Goal: Task Accomplishment & Management: Use online tool/utility

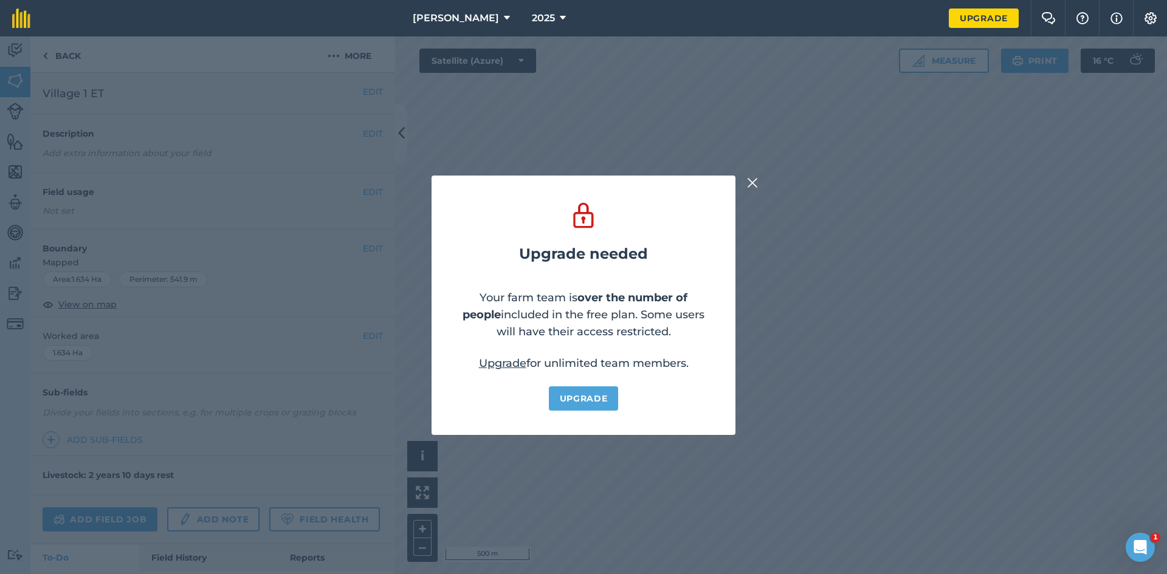
click at [757, 184] on button at bounding box center [752, 183] width 15 height 15
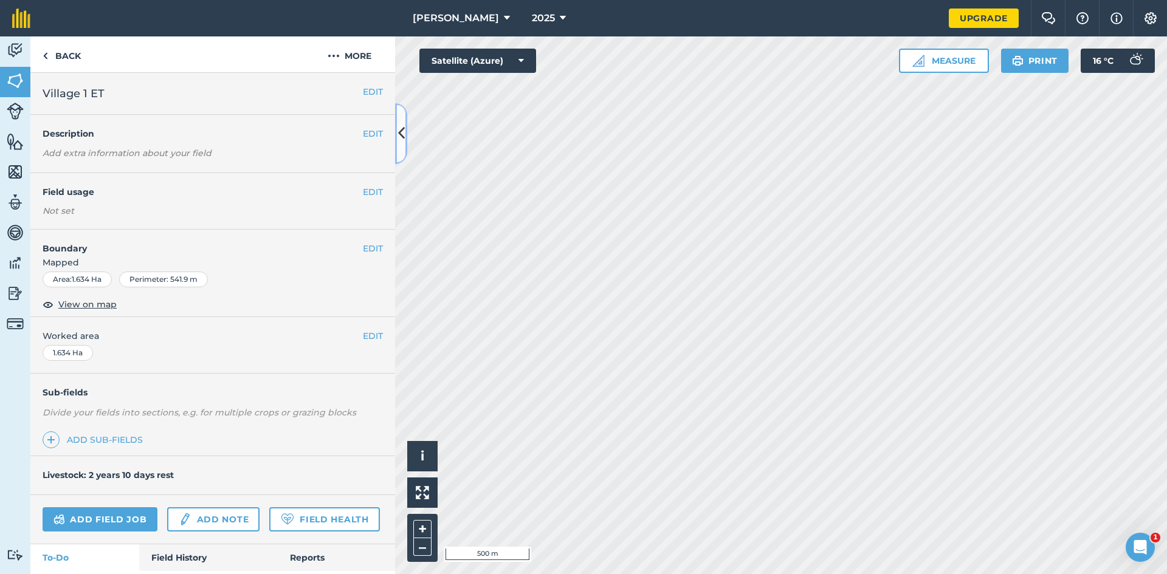
click at [407, 133] on button at bounding box center [401, 133] width 12 height 61
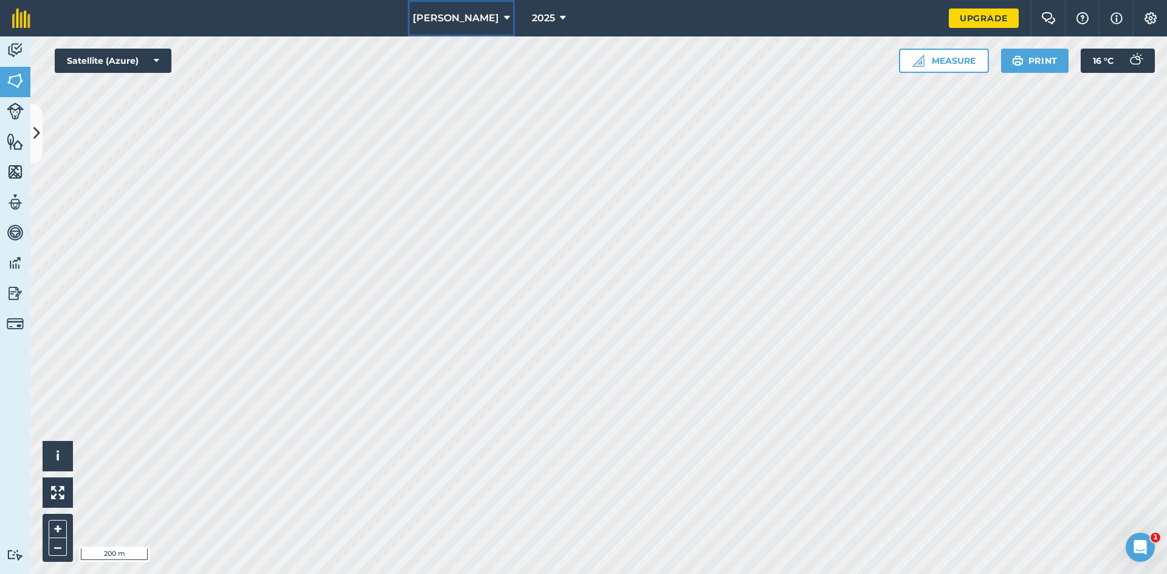
click at [504, 24] on icon at bounding box center [507, 18] width 6 height 15
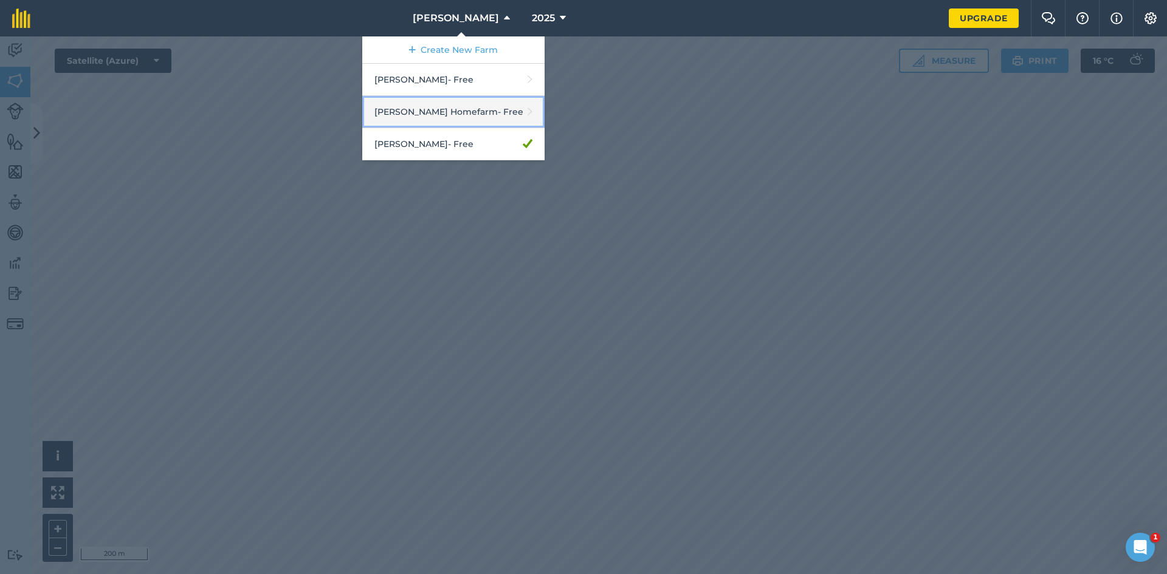
click at [431, 113] on link "[PERSON_NAME] Homefarm - Free" at bounding box center [453, 112] width 182 height 32
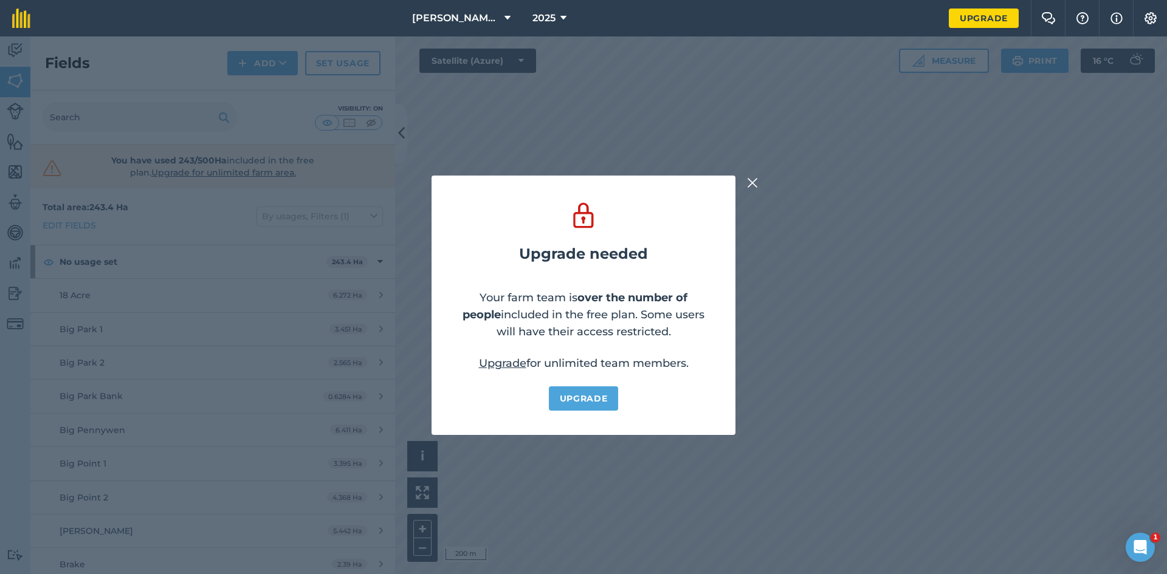
click at [754, 183] on img at bounding box center [752, 183] width 11 height 15
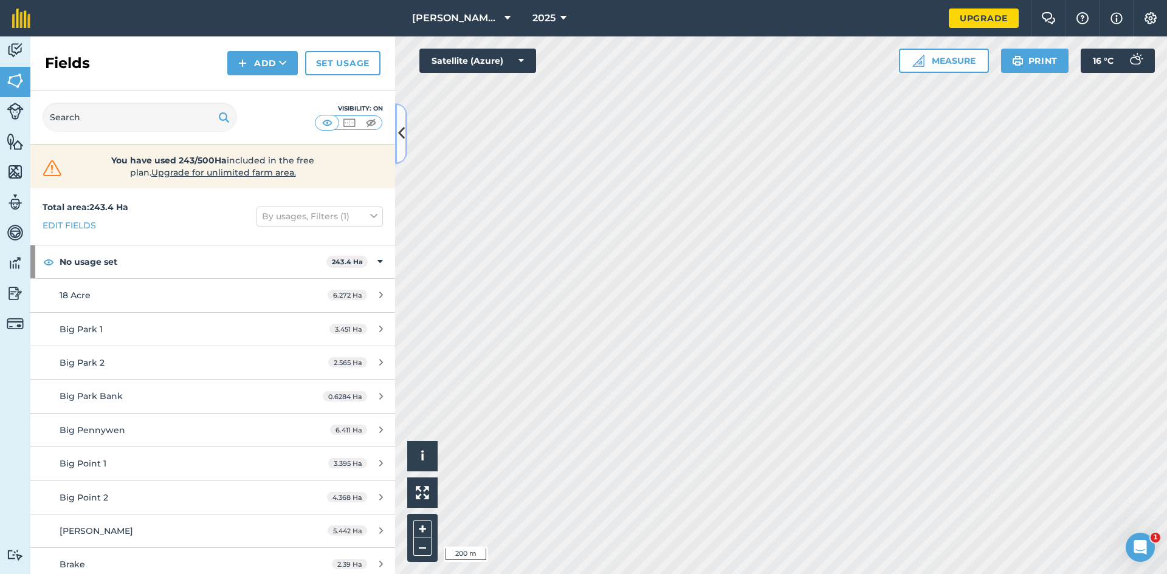
click at [398, 131] on icon at bounding box center [401, 133] width 7 height 21
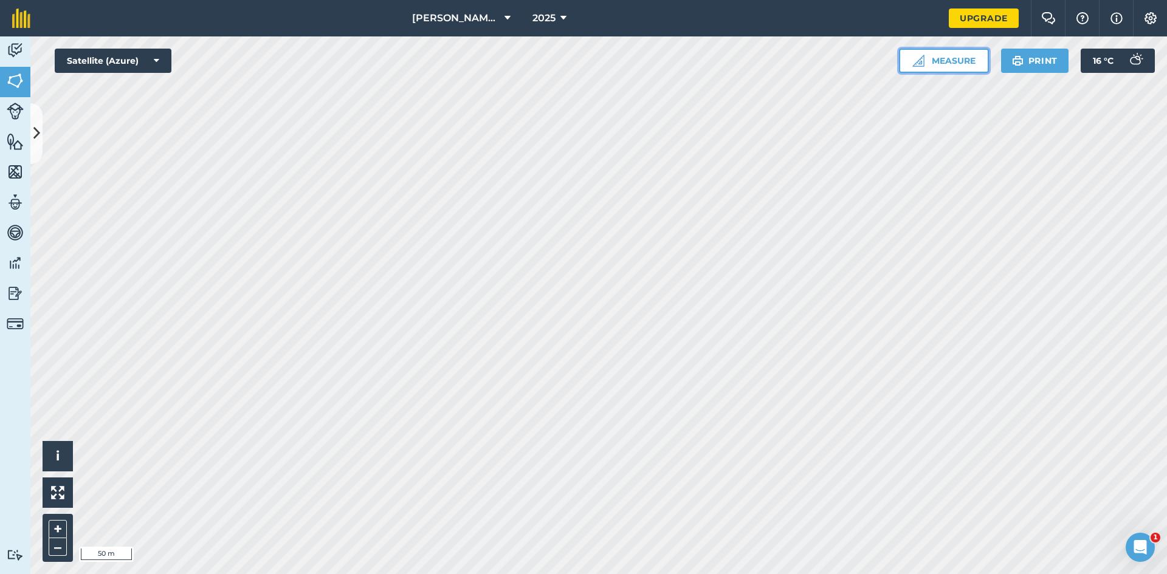
click at [970, 61] on button "Measure" at bounding box center [944, 61] width 90 height 24
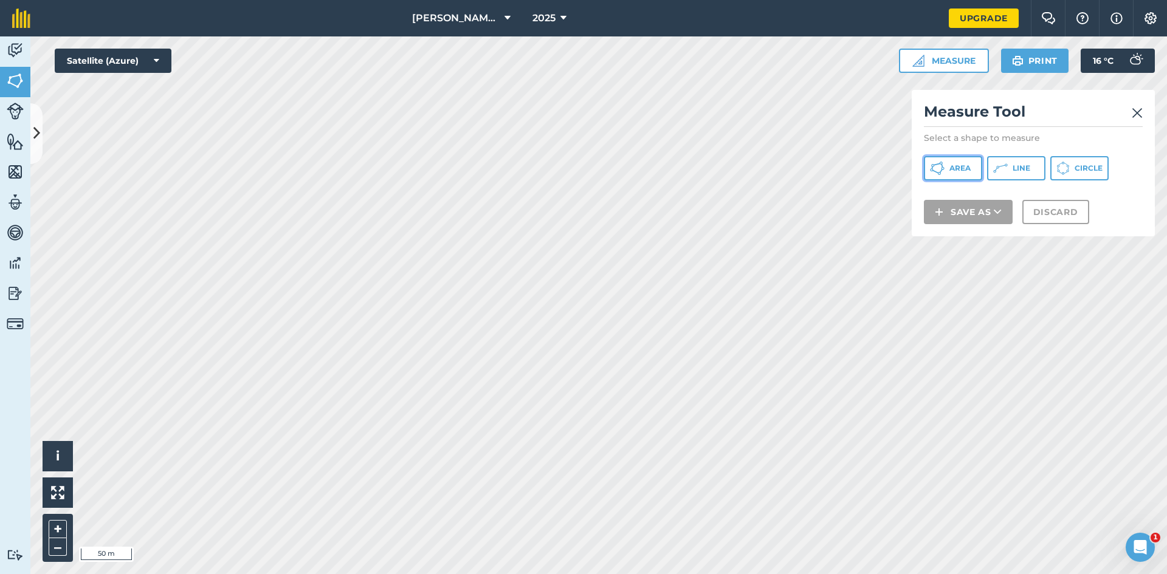
click at [964, 173] on button "Area" at bounding box center [953, 168] width 58 height 24
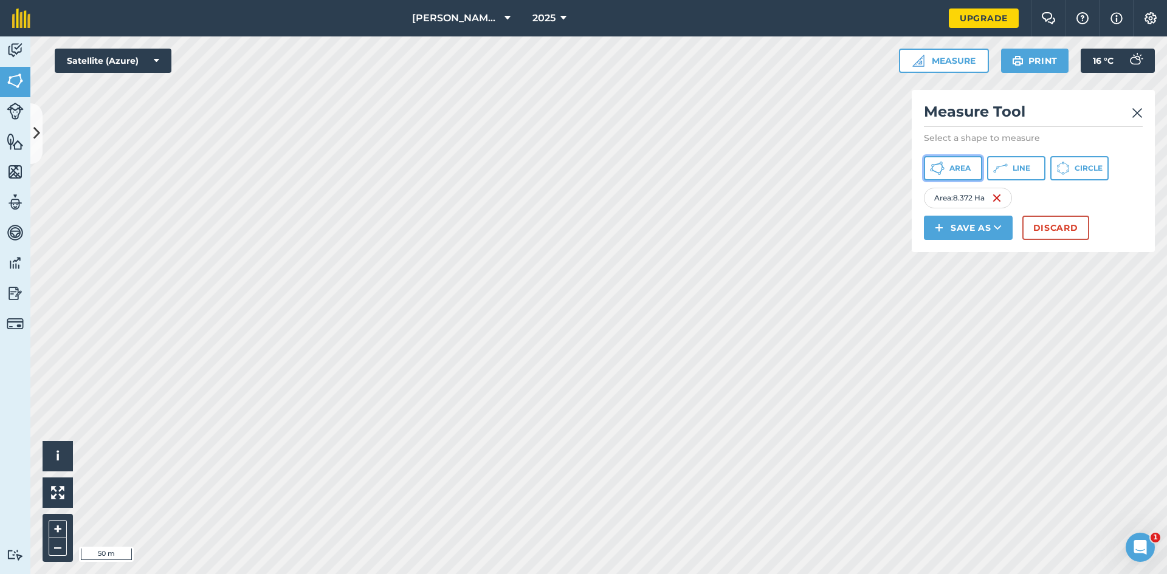
click at [952, 170] on span "Area" at bounding box center [959, 168] width 21 height 10
click at [945, 171] on button "Area" at bounding box center [953, 168] width 58 height 24
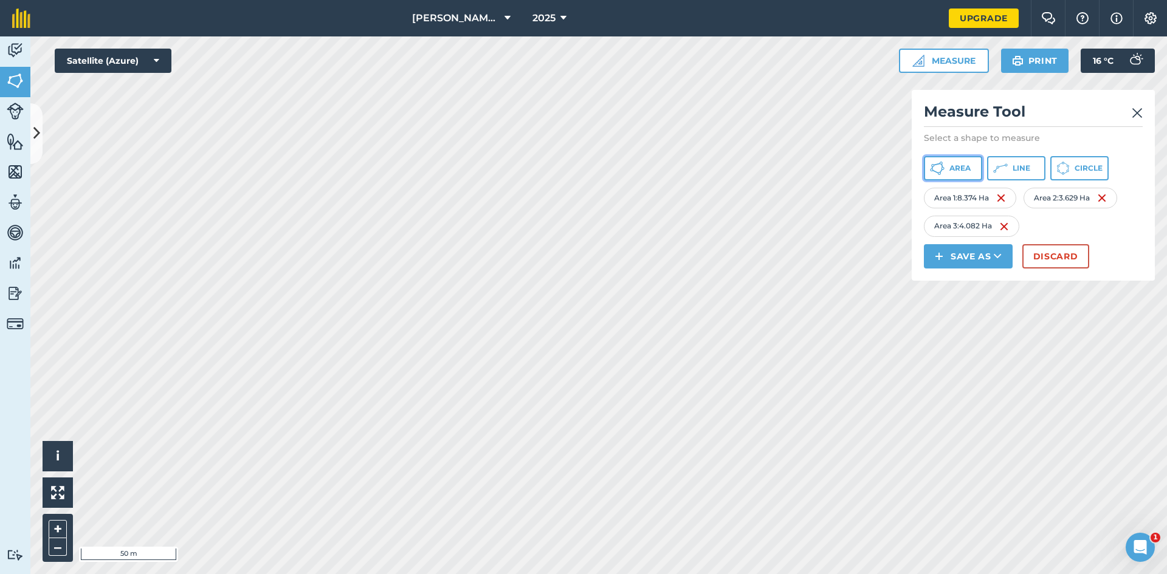
click at [949, 169] on span "Area" at bounding box center [959, 168] width 21 height 10
click at [1107, 226] on img at bounding box center [1102, 226] width 10 height 15
click at [1105, 195] on img at bounding box center [1102, 198] width 10 height 15
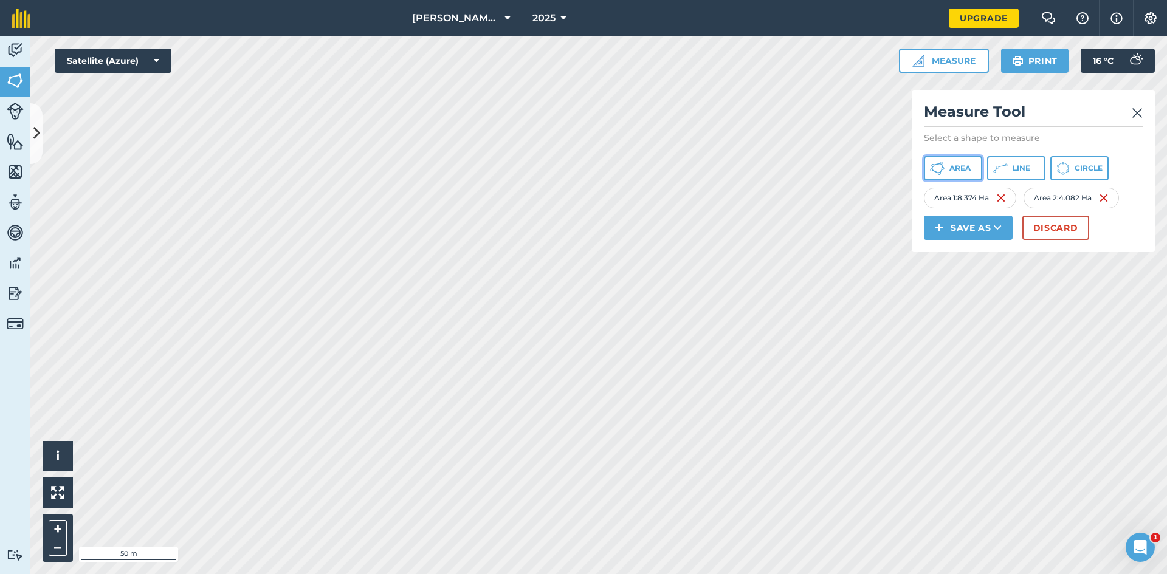
click at [967, 171] on span "Area" at bounding box center [959, 168] width 21 height 10
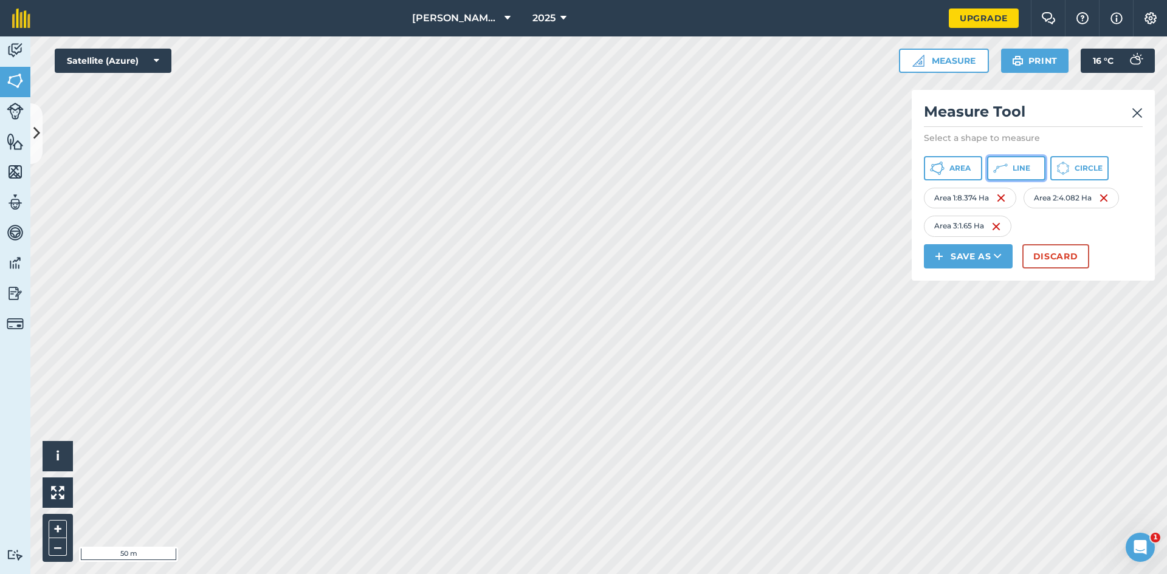
click at [1011, 163] on button "Line" at bounding box center [1016, 168] width 58 height 24
click at [967, 165] on span "Area" at bounding box center [959, 168] width 21 height 10
click at [936, 169] on icon at bounding box center [937, 168] width 15 height 15
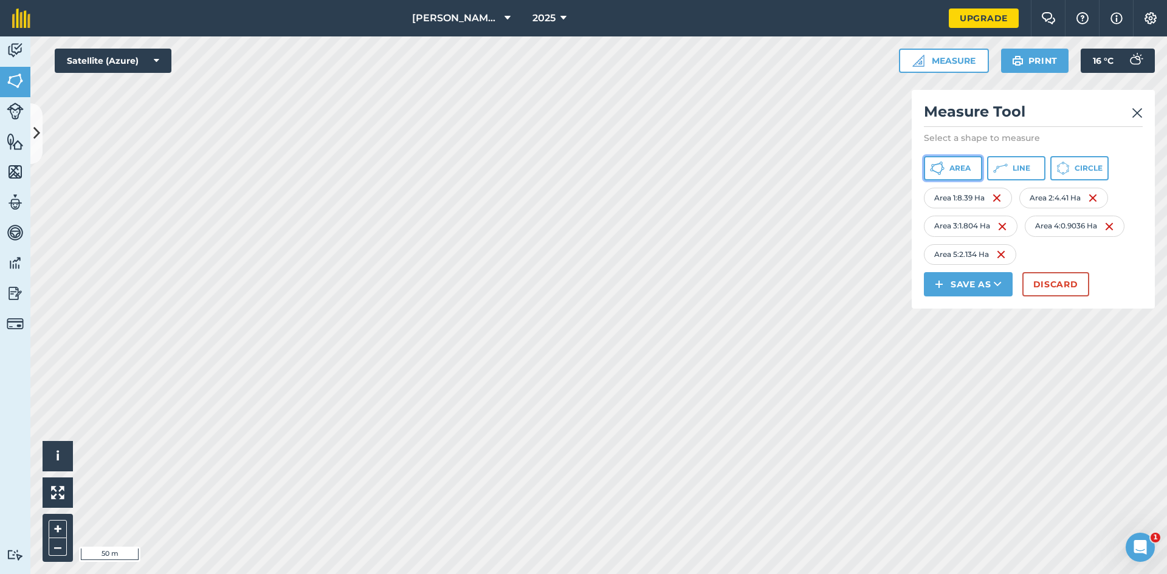
click at [964, 167] on span "Area" at bounding box center [959, 168] width 21 height 10
click at [1114, 227] on img at bounding box center [1109, 226] width 10 height 15
click at [956, 173] on button "Area" at bounding box center [953, 168] width 58 height 24
click at [976, 289] on button "Save as" at bounding box center [968, 284] width 89 height 24
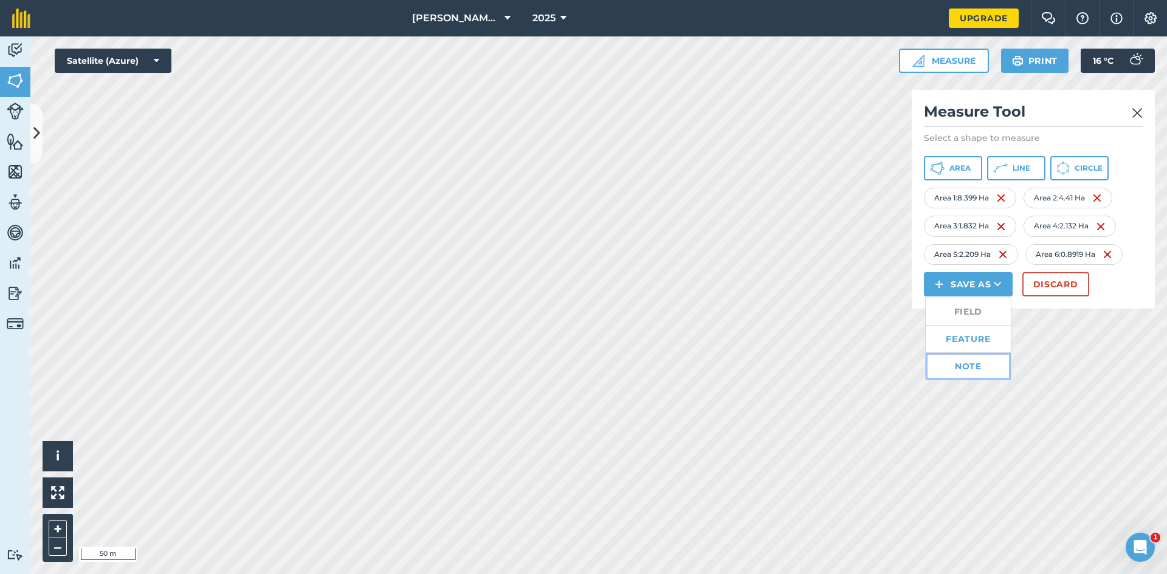
click at [966, 364] on link "Note" at bounding box center [967, 366] width 85 height 27
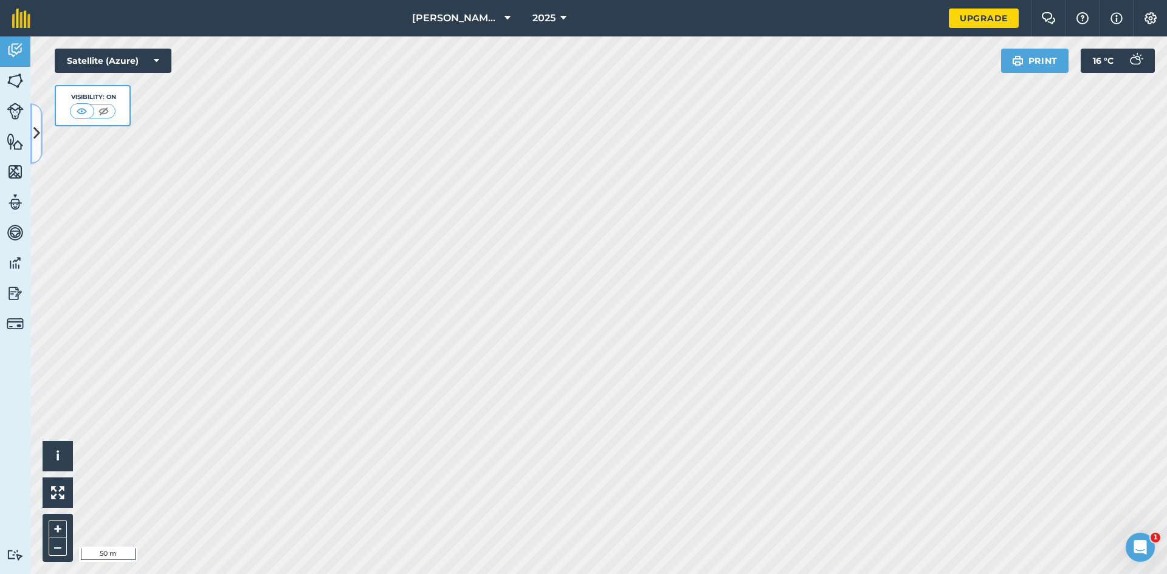
click at [38, 137] on icon at bounding box center [36, 133] width 7 height 21
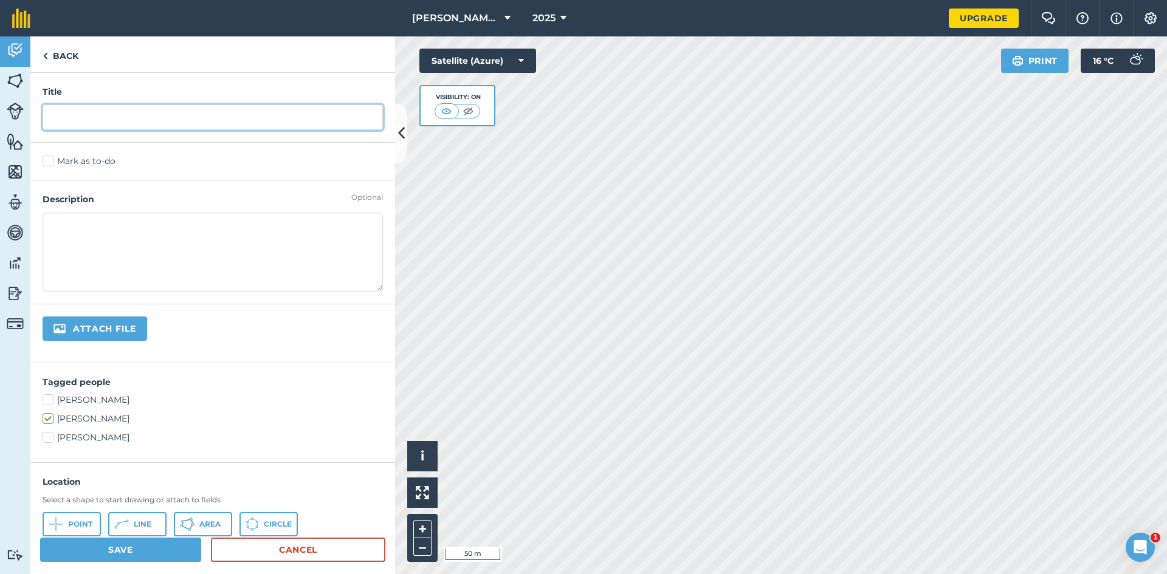
click at [124, 115] on input "text" at bounding box center [213, 118] width 340 height 26
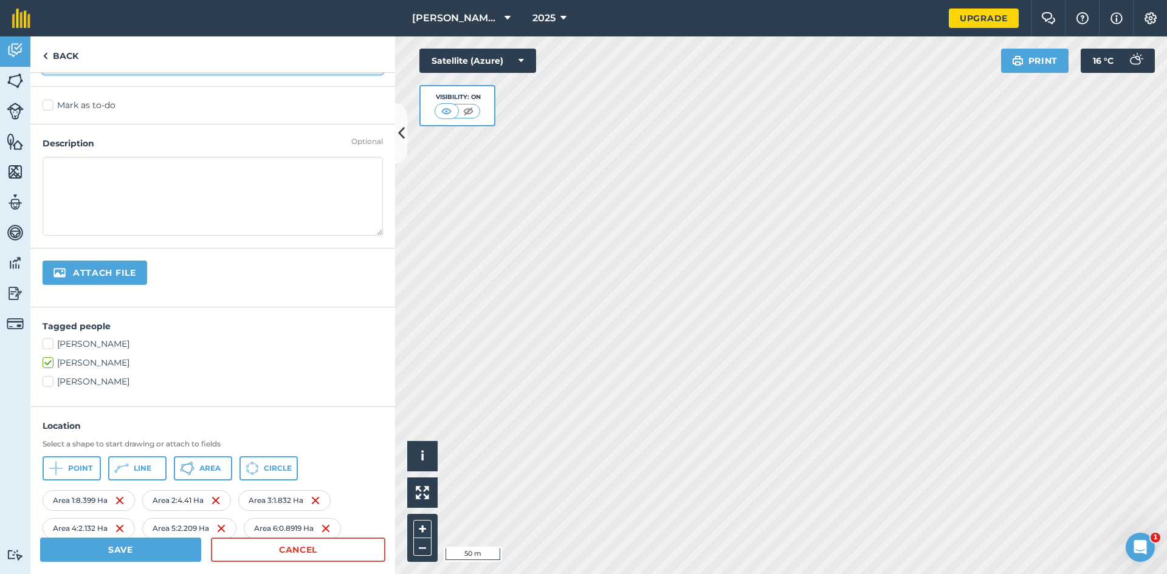
scroll to position [65, 0]
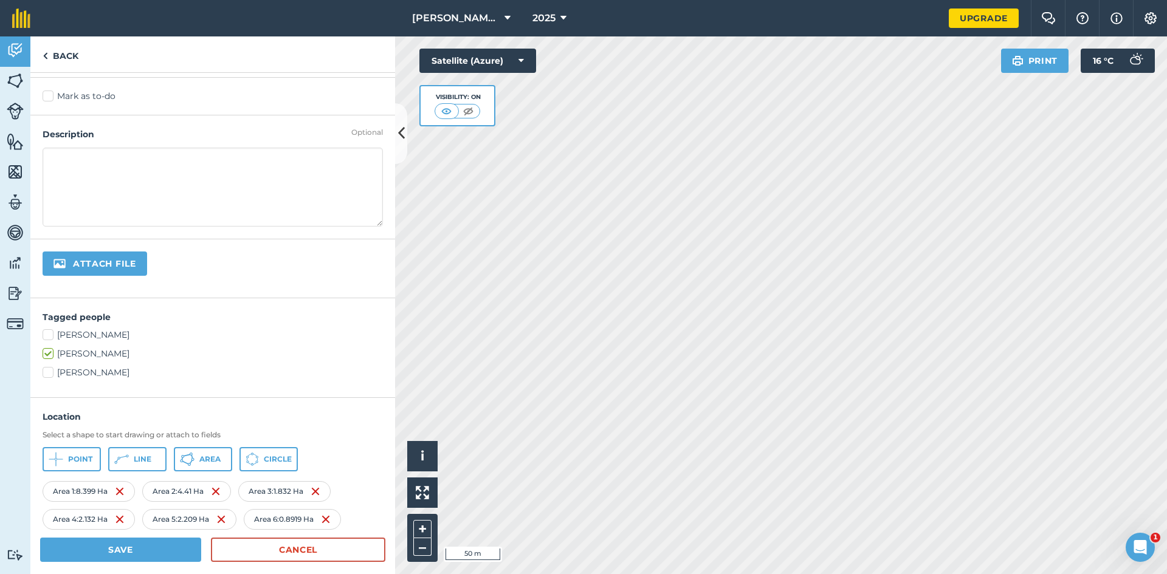
type input "Complications at Lyserry"
click at [50, 332] on label "[PERSON_NAME]" at bounding box center [213, 335] width 340 height 13
click at [50, 332] on input "[PERSON_NAME]" at bounding box center [47, 333] width 8 height 8
checkbox input "true"
click at [80, 377] on label "[PERSON_NAME]" at bounding box center [213, 372] width 340 height 13
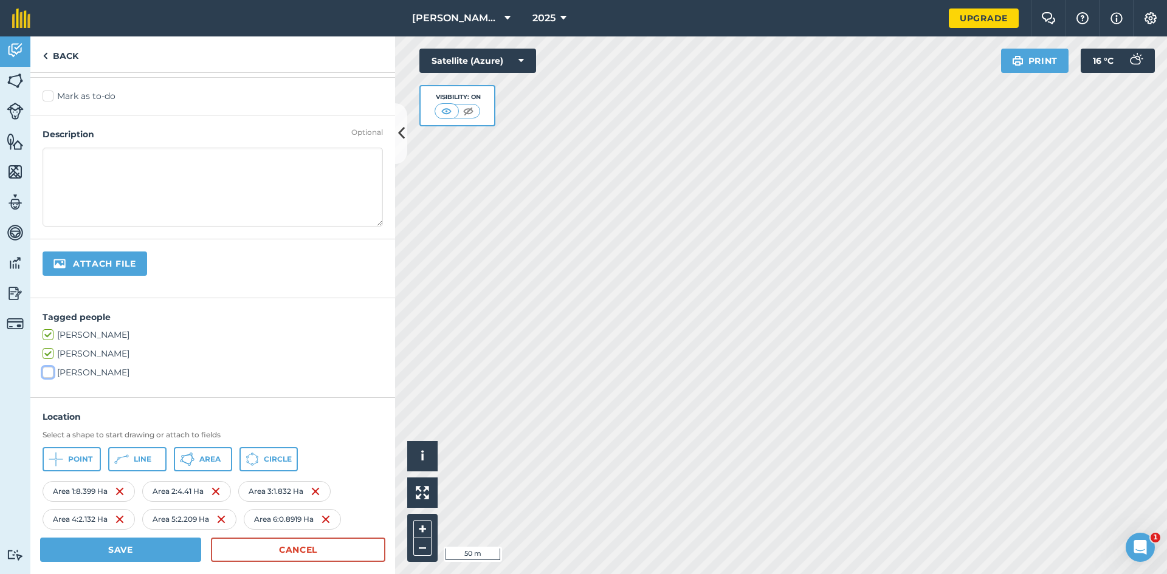
click at [50, 374] on input "[PERSON_NAME]" at bounding box center [47, 370] width 8 height 8
checkbox input "true"
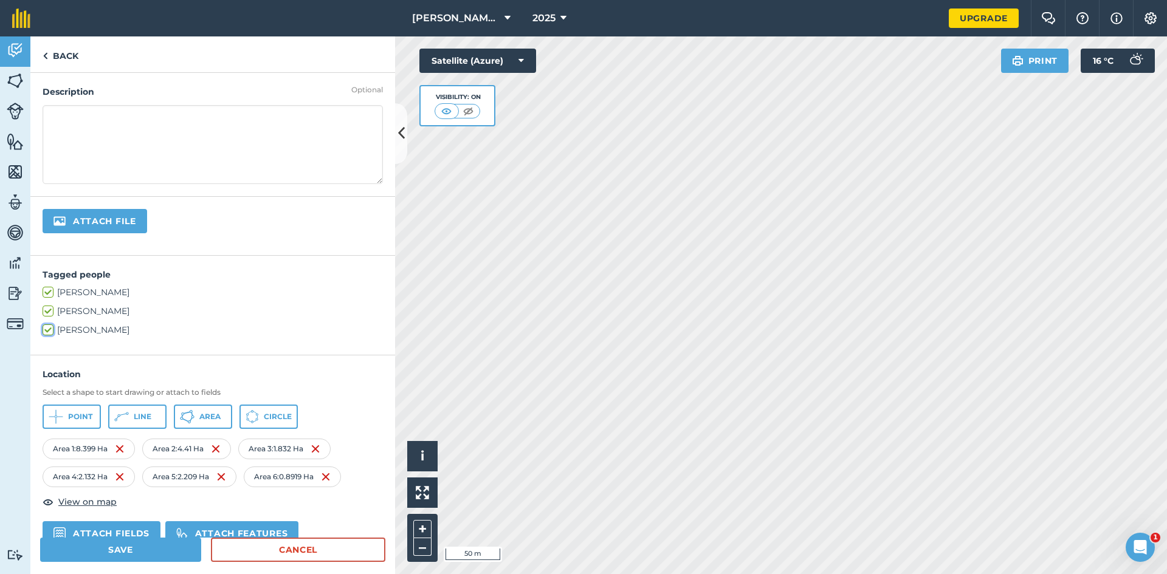
scroll to position [114, 0]
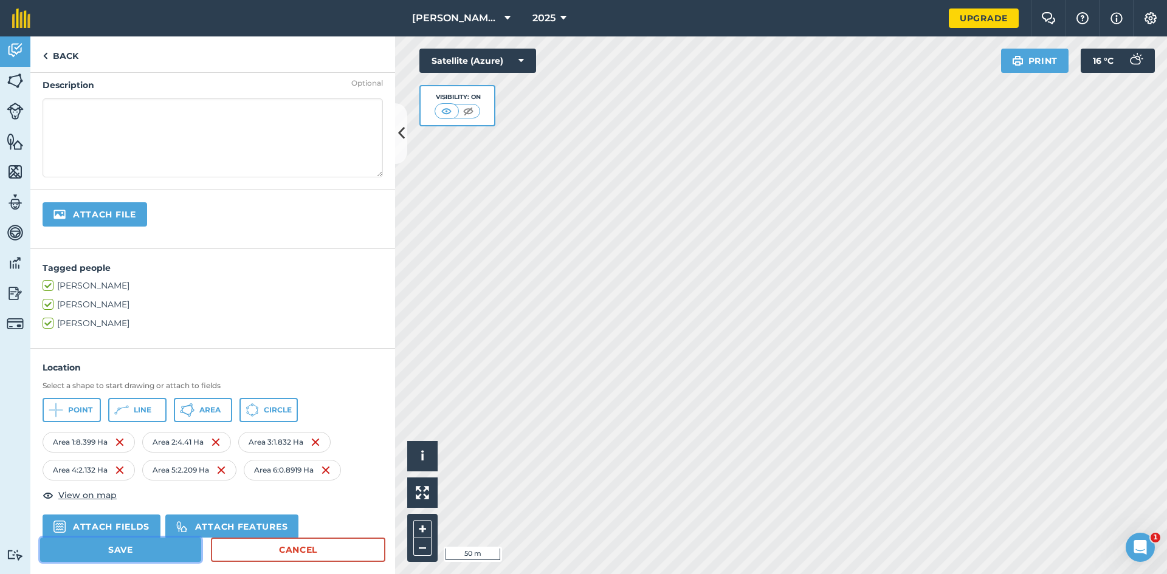
click at [120, 553] on button "Save" at bounding box center [120, 550] width 161 height 24
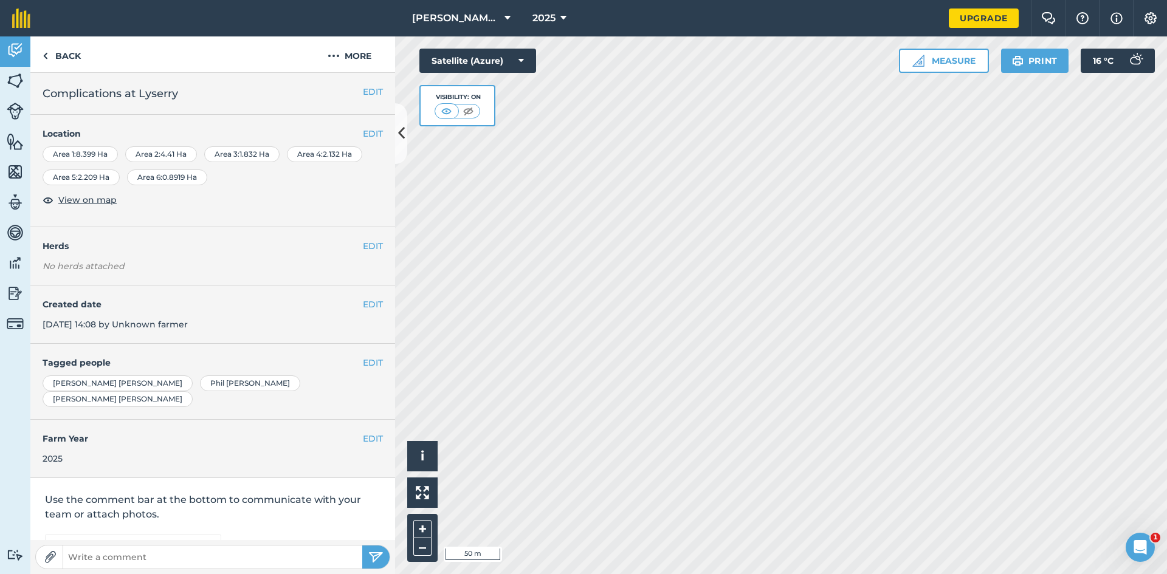
click at [106, 153] on div "Area 1 : 8.399 Ha" at bounding box center [80, 154] width 75 height 16
click at [88, 201] on span "View on map" at bounding box center [87, 199] width 58 height 13
click at [376, 136] on button "EDIT" at bounding box center [373, 133] width 20 height 13
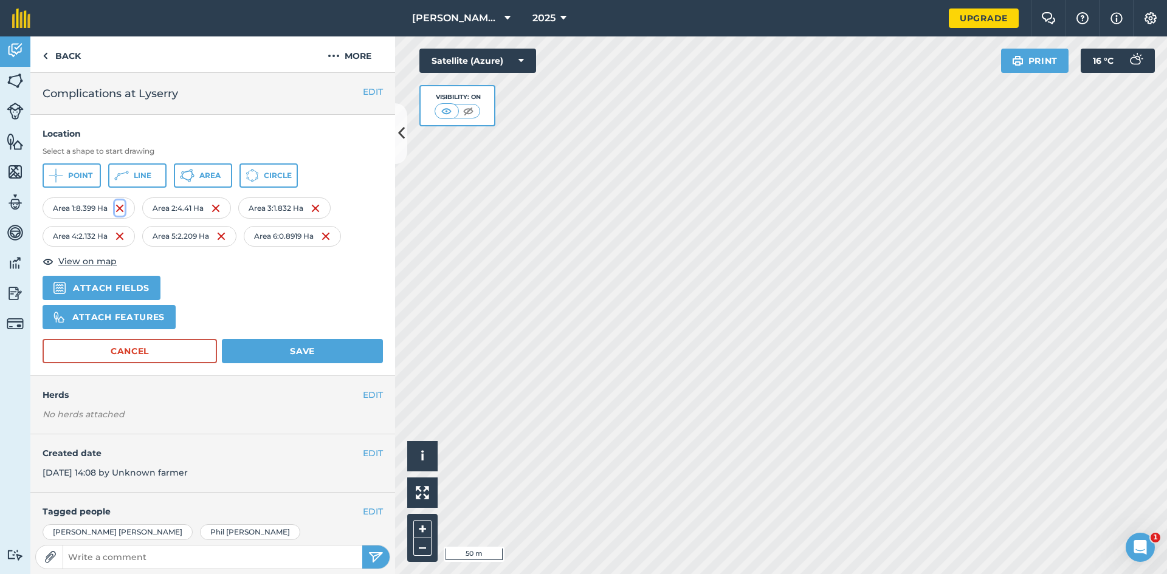
click at [118, 208] on img at bounding box center [120, 208] width 10 height 15
click at [285, 346] on button "Save" at bounding box center [302, 351] width 161 height 24
